Goal: Task Accomplishment & Management: Manage account settings

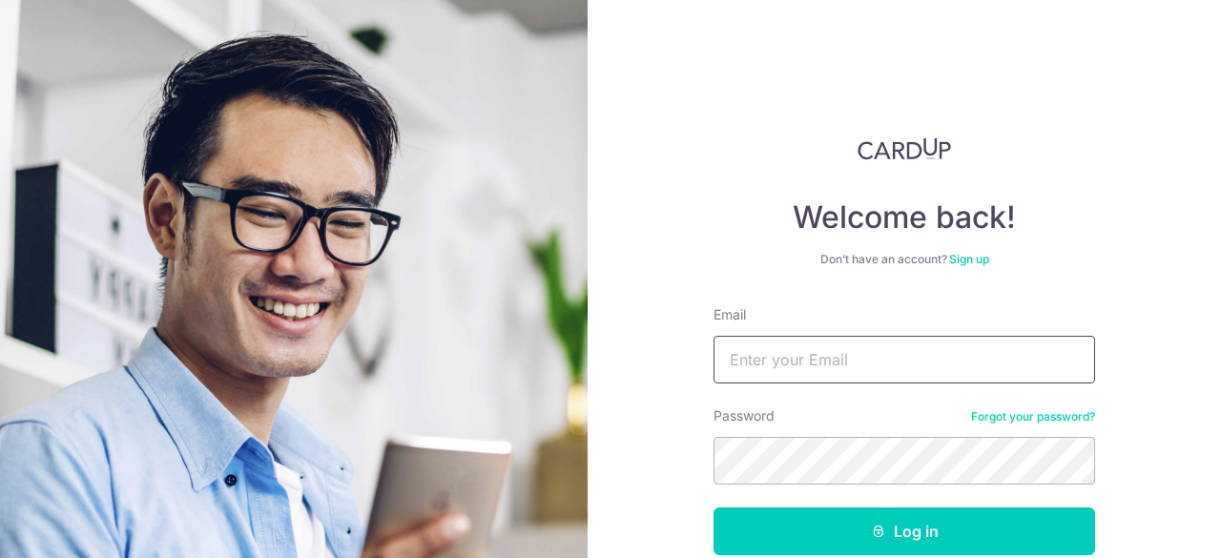
drag, startPoint x: 0, startPoint y: 0, endPoint x: 817, endPoint y: 372, distance: 897.5
click at [817, 372] on input "Email" at bounding box center [905, 360] width 382 height 48
type input "l"
type input "[PERSON_NAME][EMAIL_ADDRESS][PERSON_NAME][DOMAIN_NAME]"
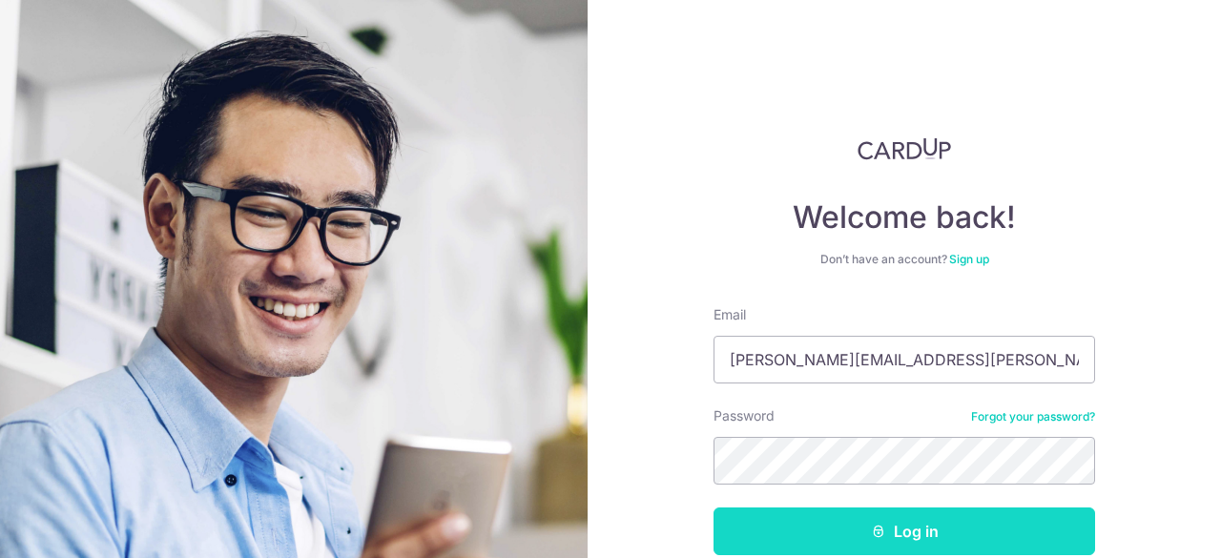
click at [870, 514] on button "Log in" at bounding box center [905, 532] width 382 height 48
